Goal: Information Seeking & Learning: Check status

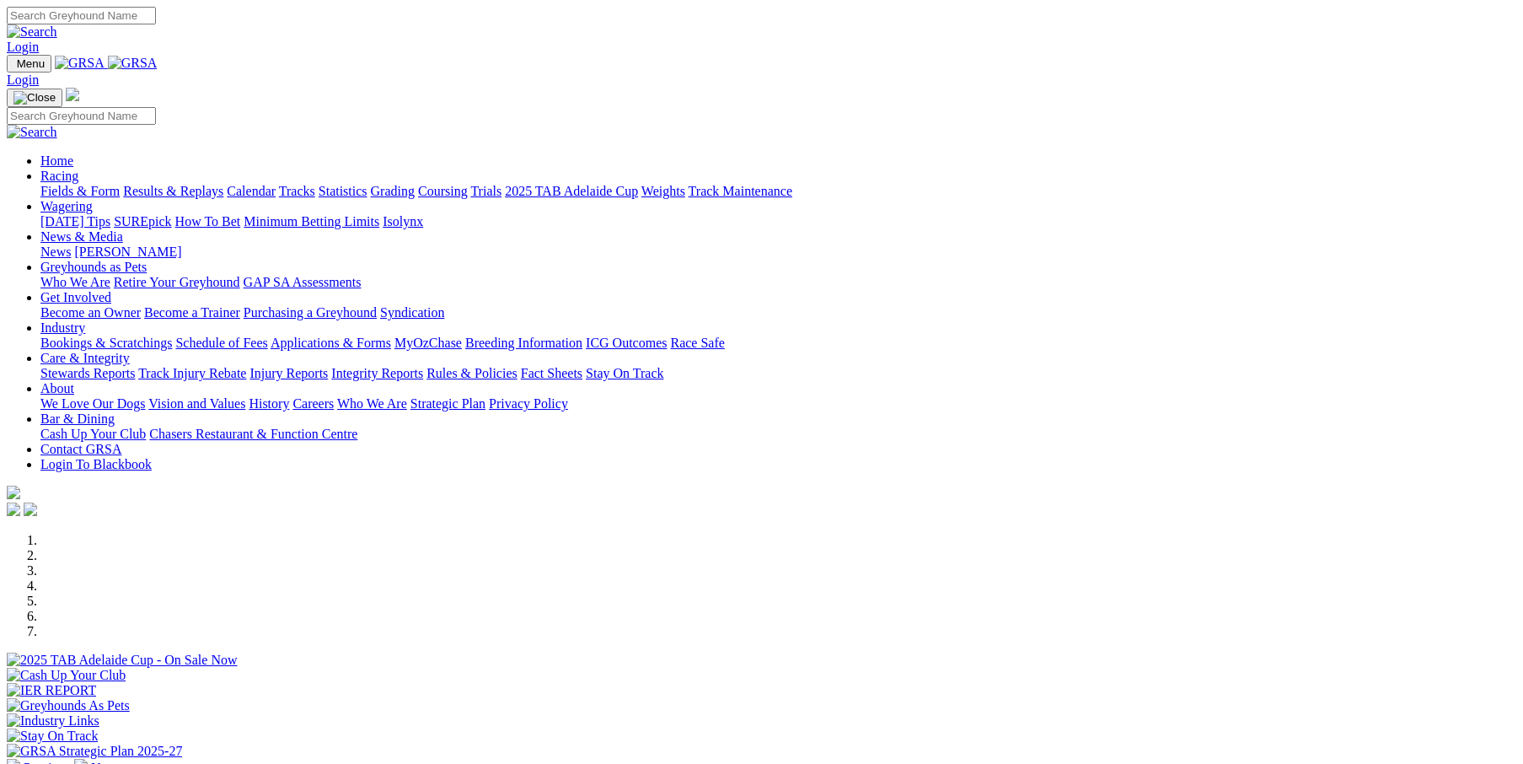
scroll to position [449, 0]
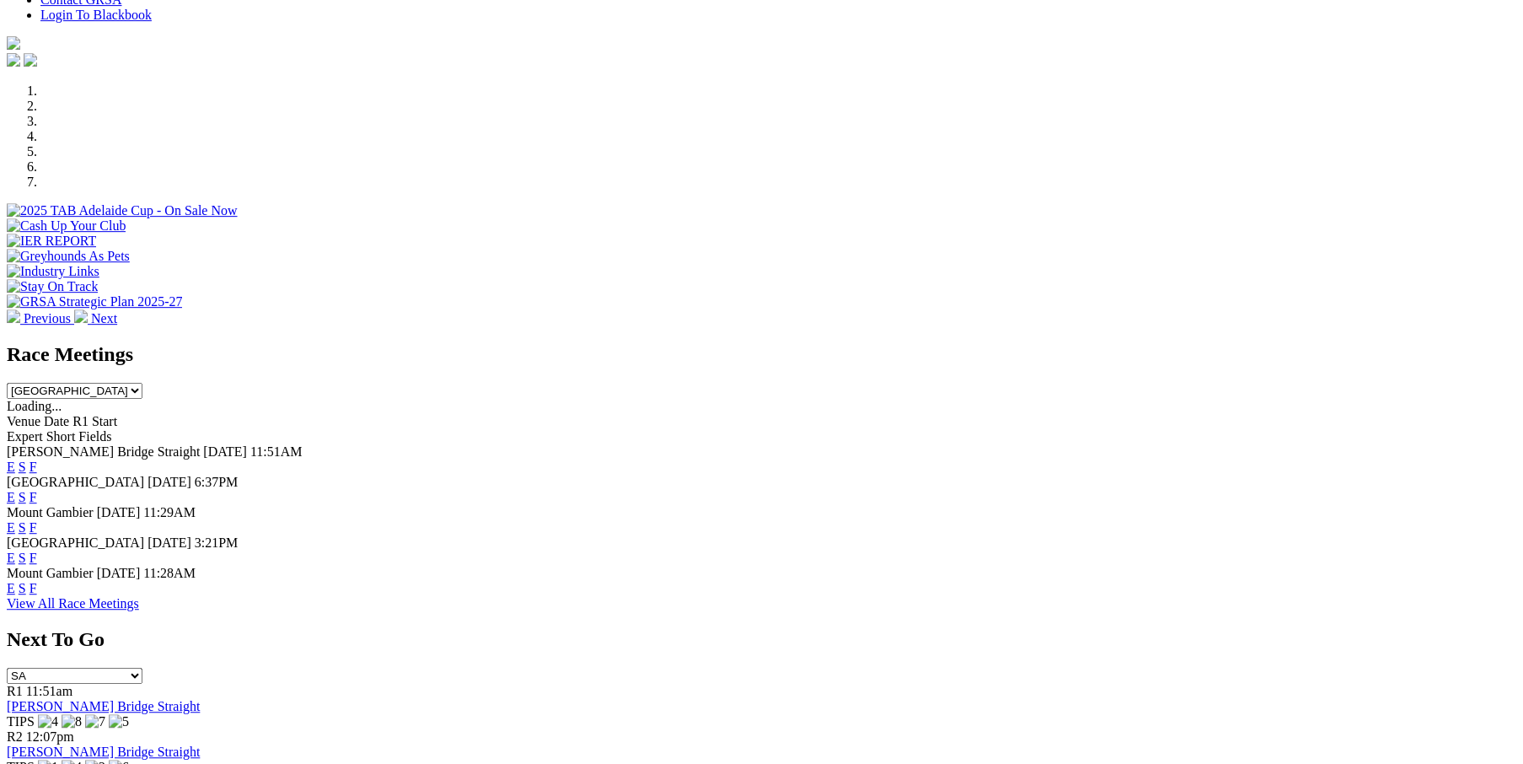
click at [37, 520] on link "F" at bounding box center [34, 527] width 8 height 14
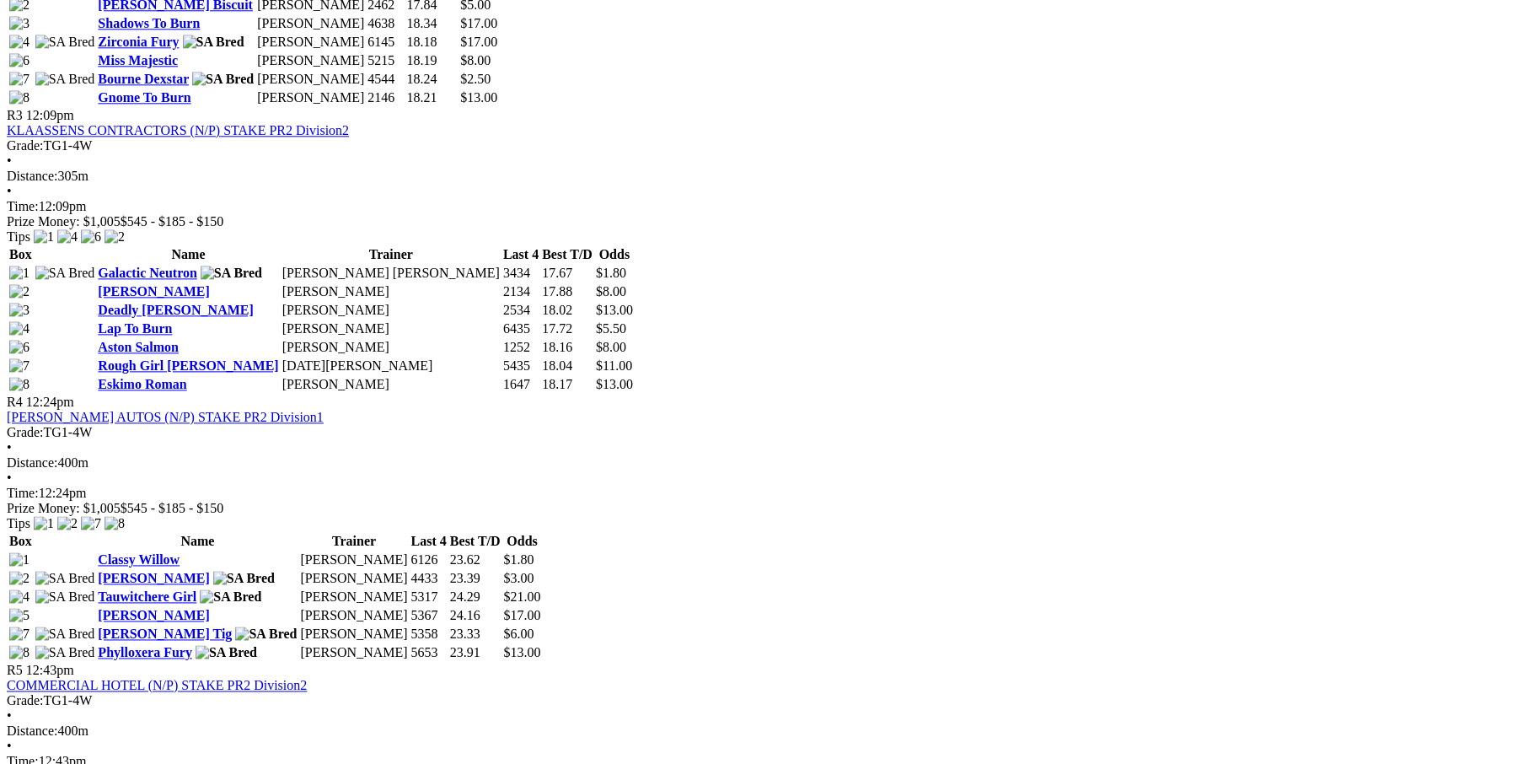
scroll to position [1349, 0]
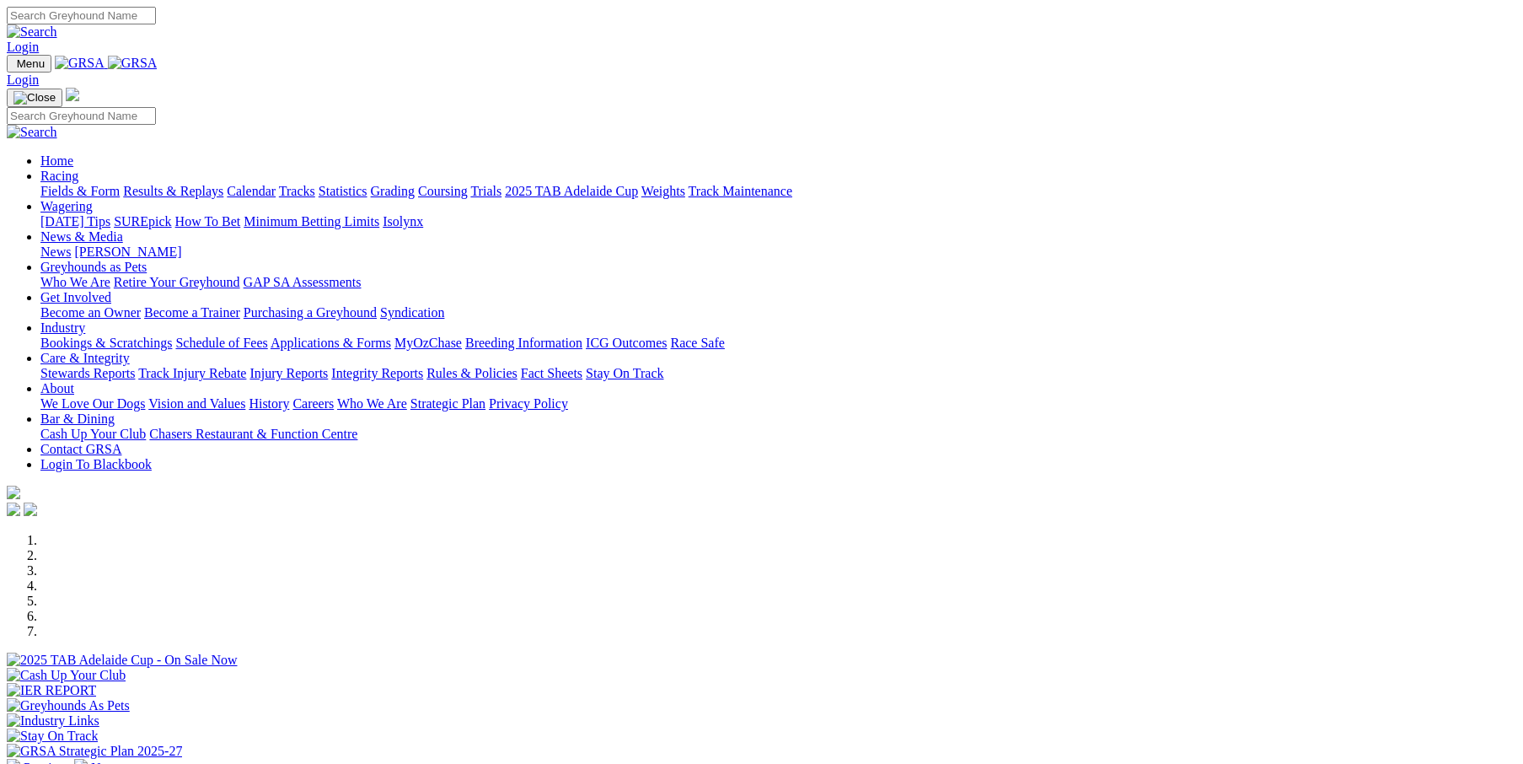
scroll to position [449, 0]
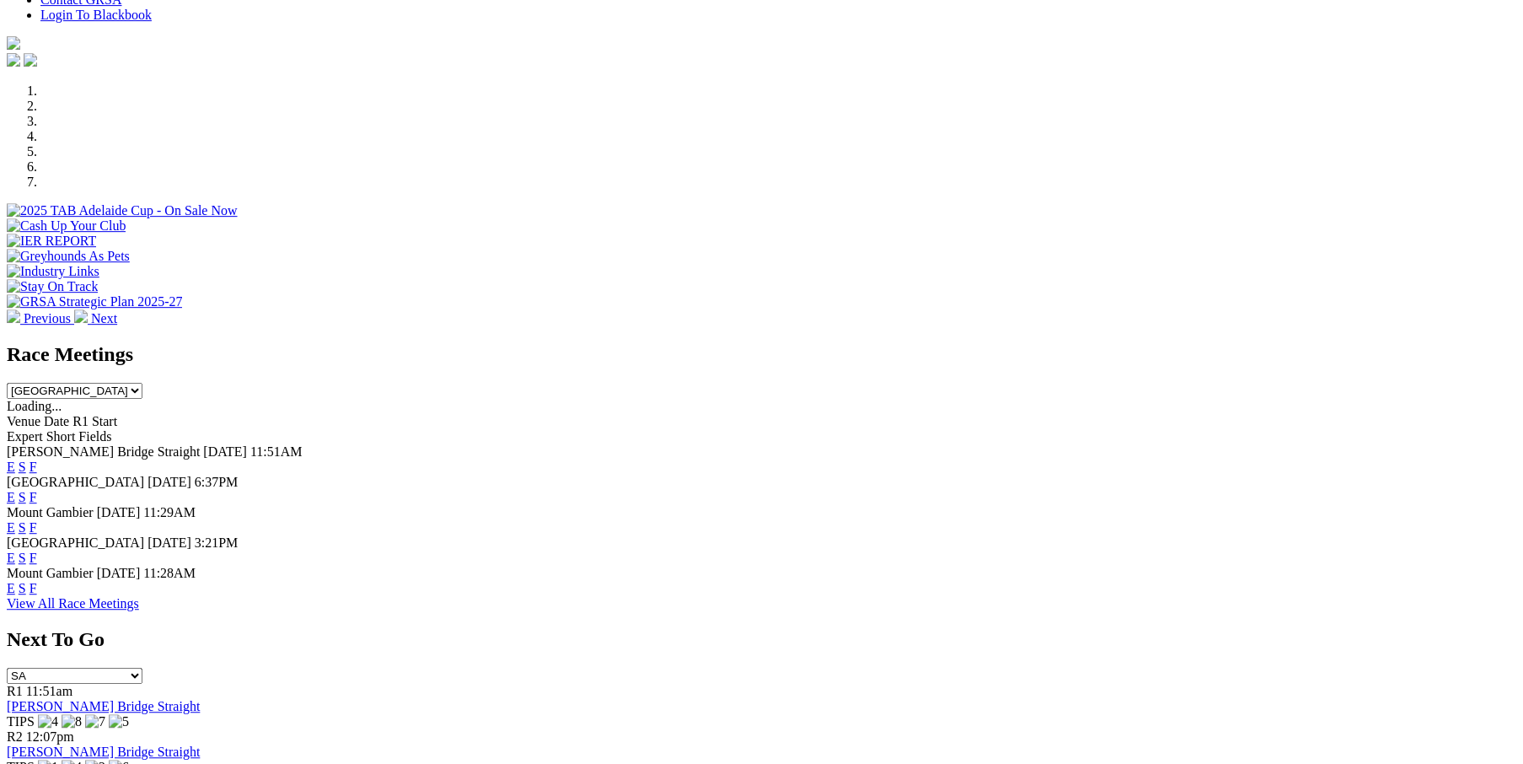
click at [37, 581] on link "F" at bounding box center [34, 588] width 8 height 14
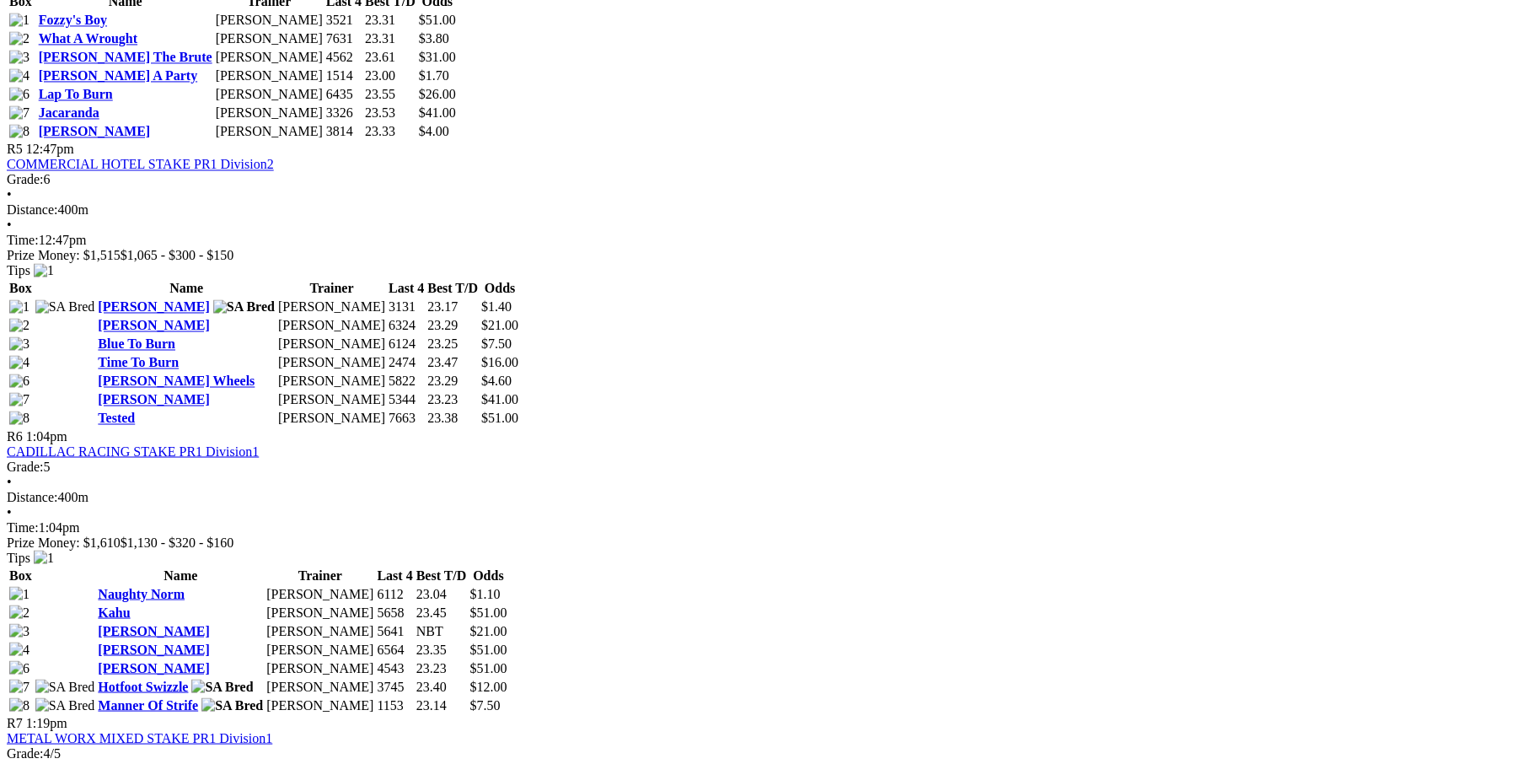
scroll to position [2023, 0]
